Goal: Find specific page/section: Find specific page/section

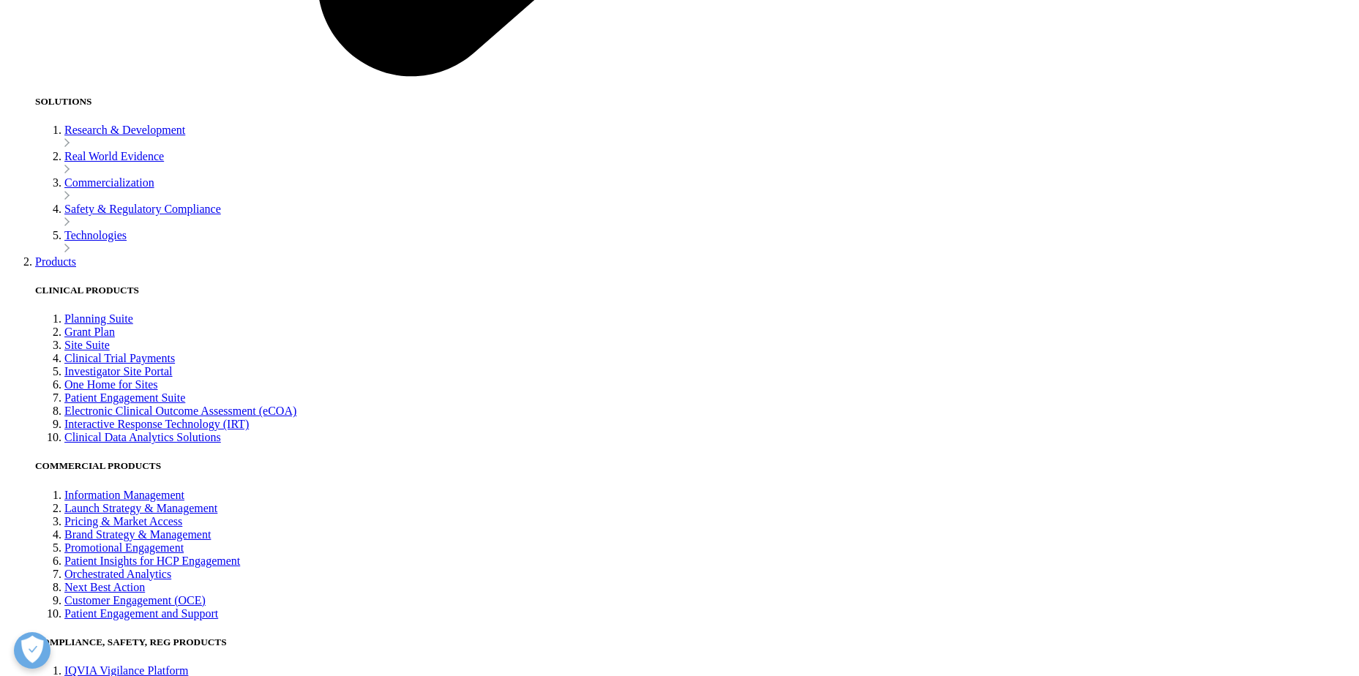
scroll to position [3512, 0]
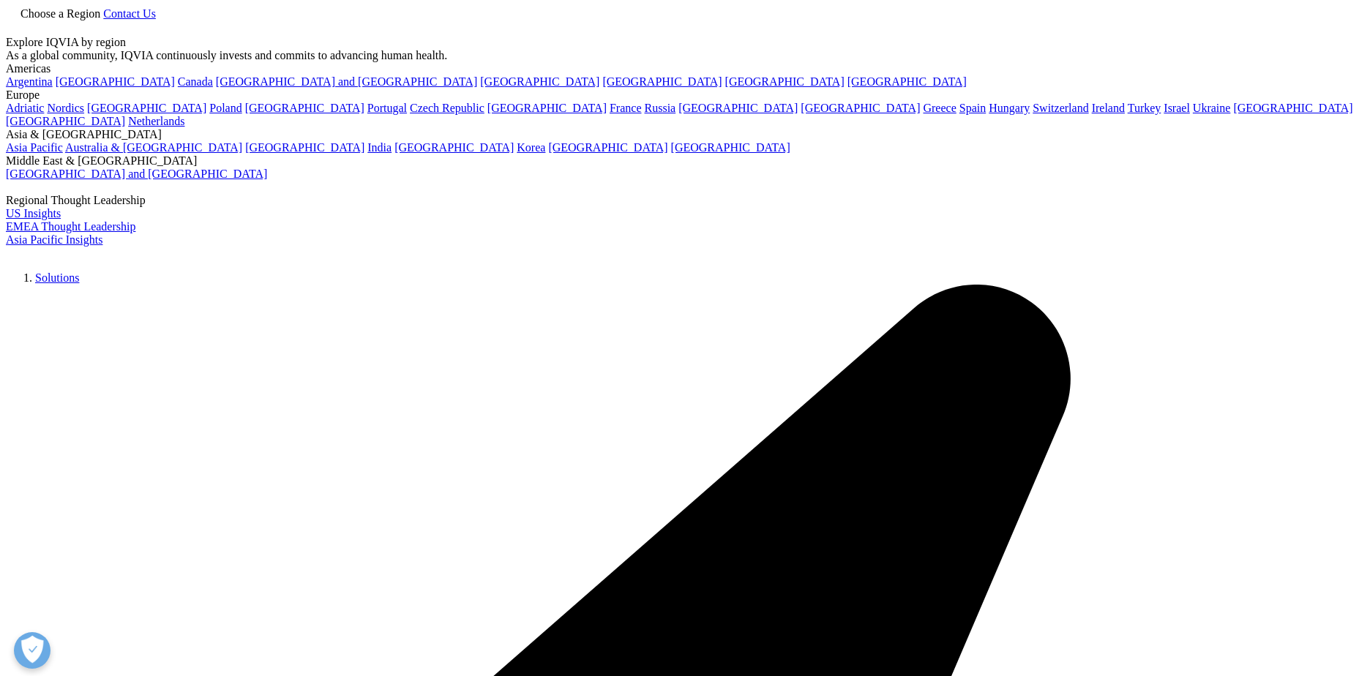
type input "provider login"
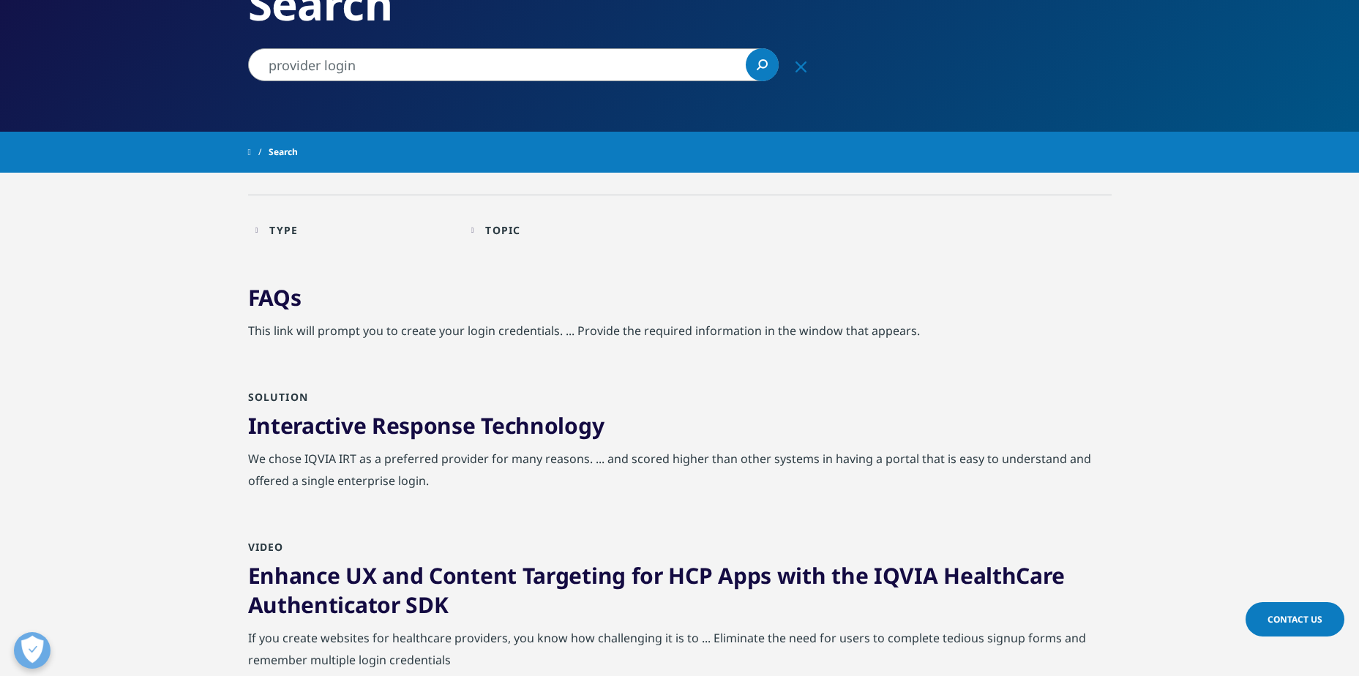
scroll to position [146, 0]
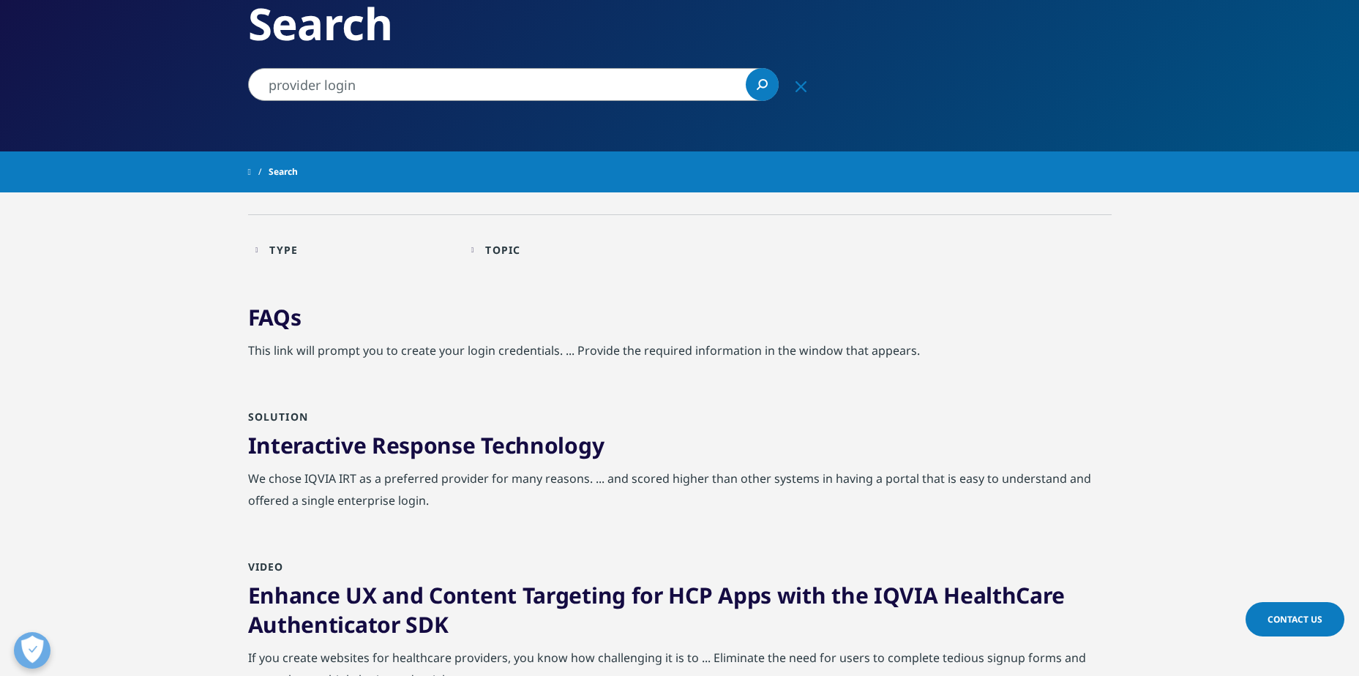
click at [280, 320] on link "FAQs" at bounding box center [274, 317] width 53 height 30
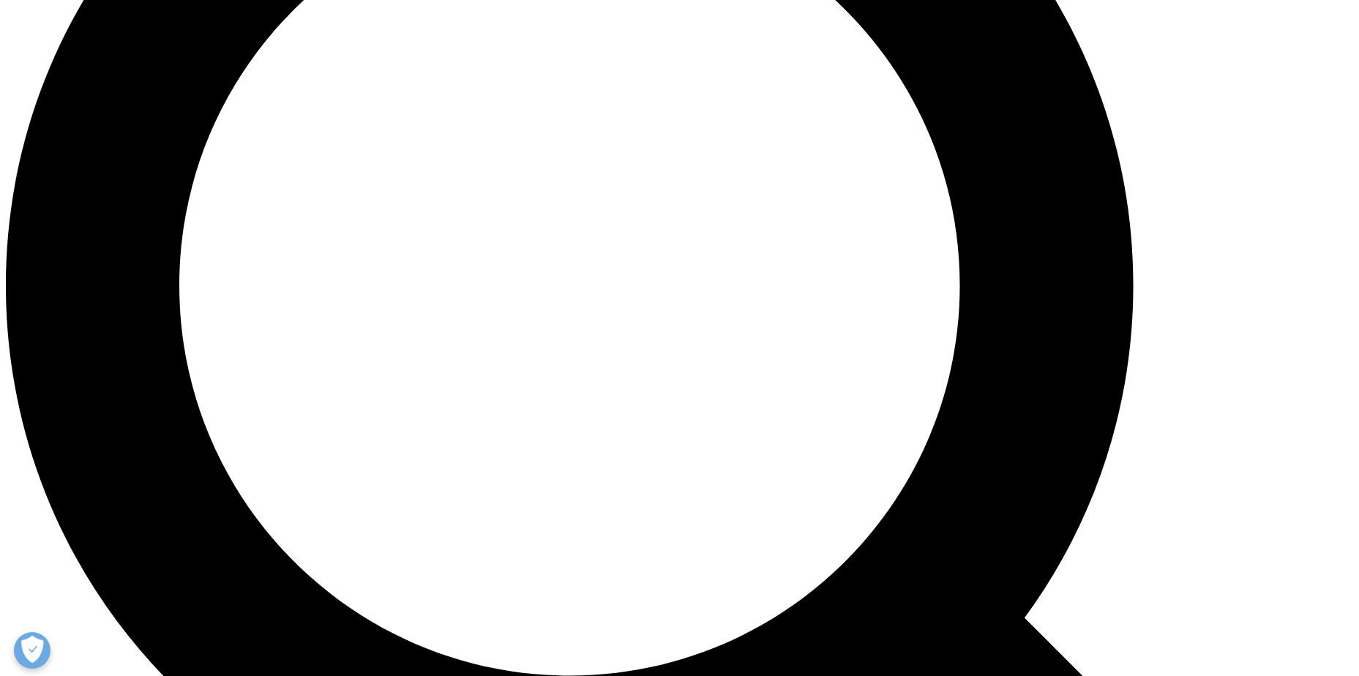
scroll to position [1658, 0]
